Goal: Information Seeking & Learning: Learn about a topic

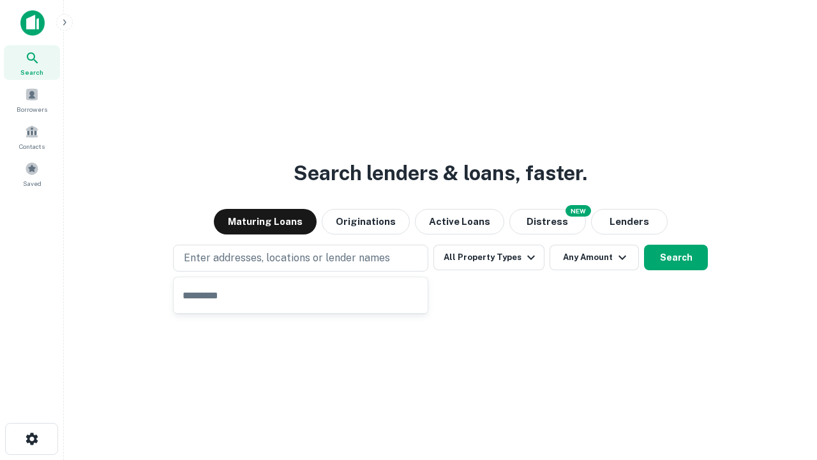
type input "**********"
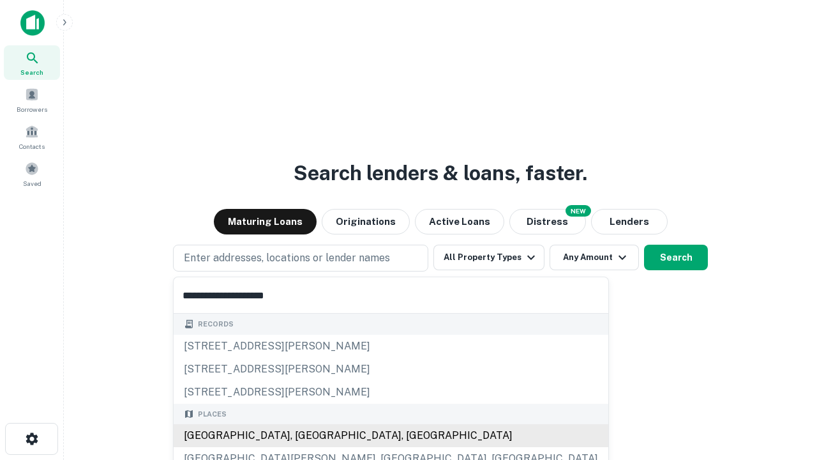
click at [305, 436] on div "[GEOGRAPHIC_DATA], [GEOGRAPHIC_DATA], [GEOGRAPHIC_DATA]" at bounding box center [391, 435] width 435 height 23
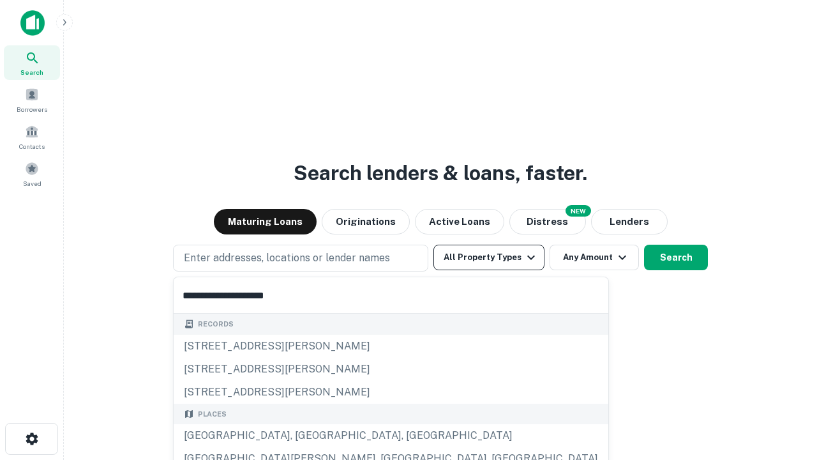
click at [489, 257] on button "All Property Types" at bounding box center [489, 258] width 111 height 26
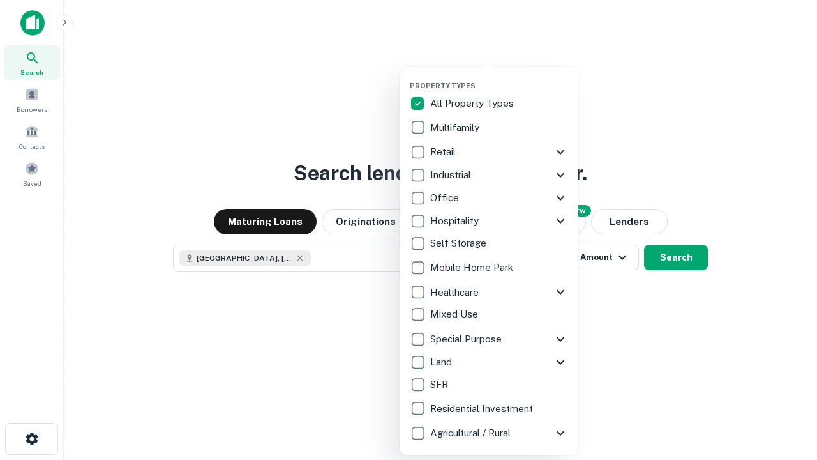
click at [499, 77] on button "button" at bounding box center [499, 77] width 179 height 1
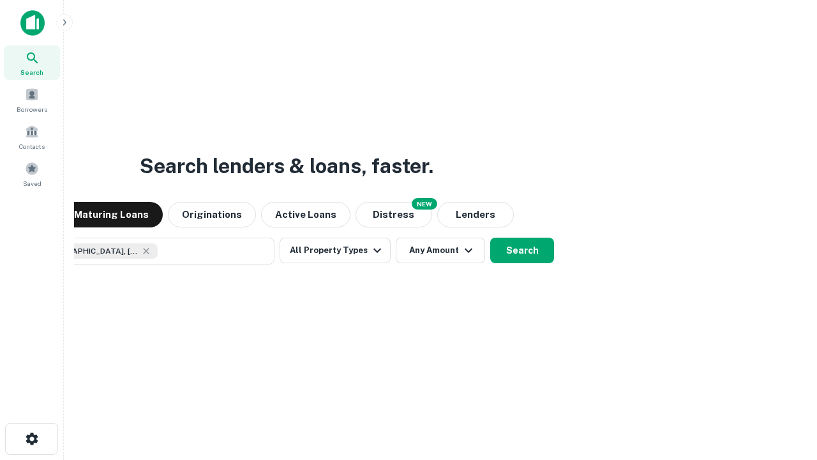
scroll to position [20, 0]
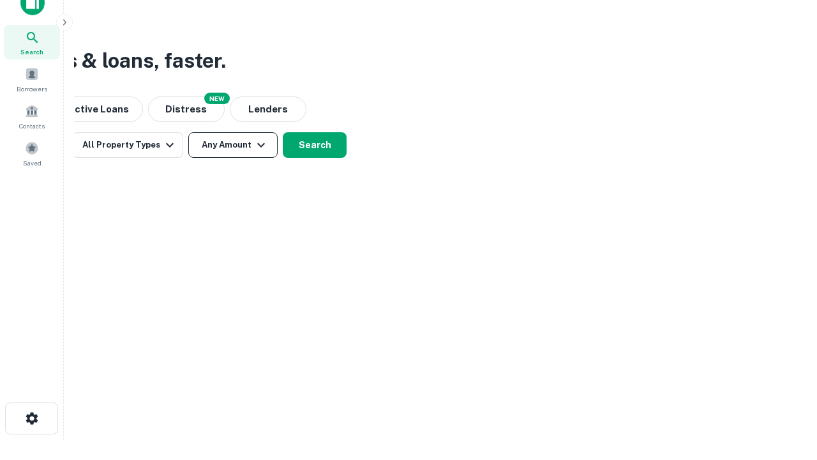
click at [233, 145] on button "Any Amount" at bounding box center [232, 145] width 89 height 26
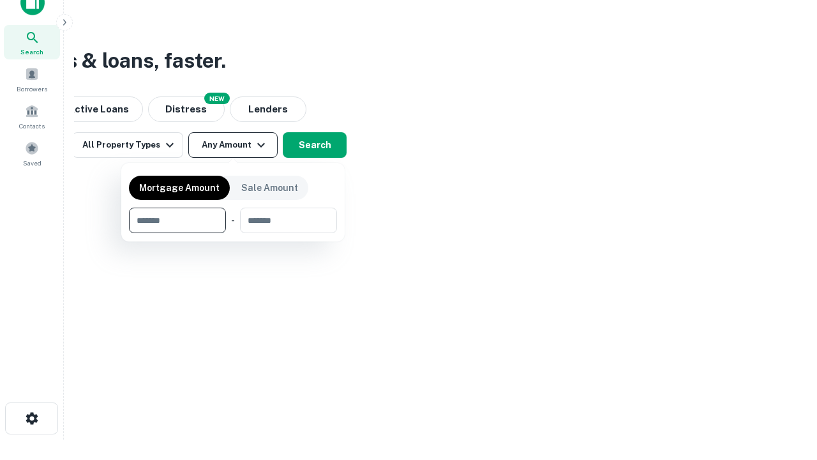
type input "*******"
click at [233, 233] on button "button" at bounding box center [233, 233] width 208 height 1
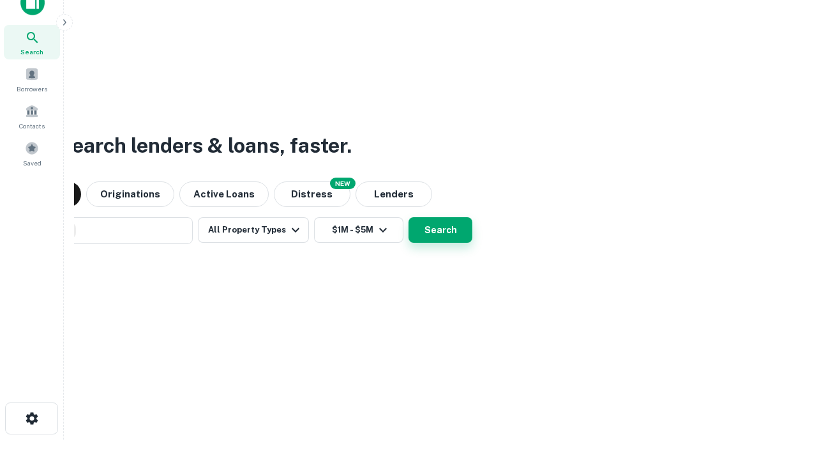
click at [409, 217] on button "Search" at bounding box center [441, 230] width 64 height 26
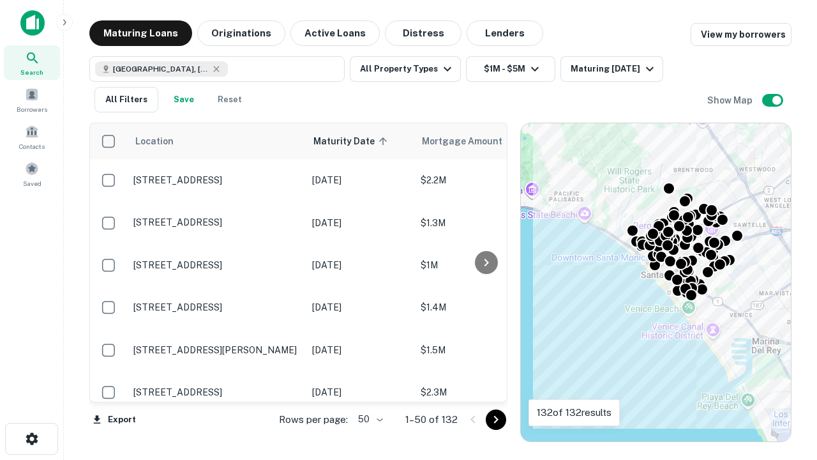
click at [368, 419] on body "Search Borrowers Contacts Saved Maturing Loans Originations Active Loans Distre…" at bounding box center [408, 230] width 817 height 460
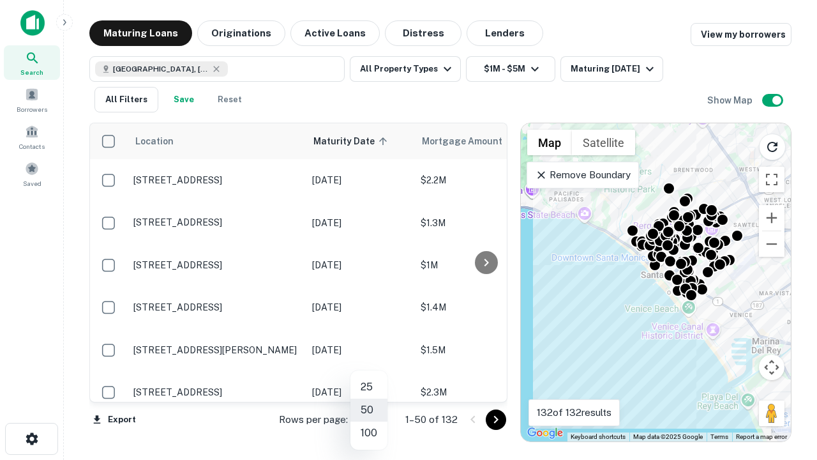
click at [369, 387] on li "25" at bounding box center [369, 387] width 37 height 23
